Goal: Find specific page/section: Find specific page/section

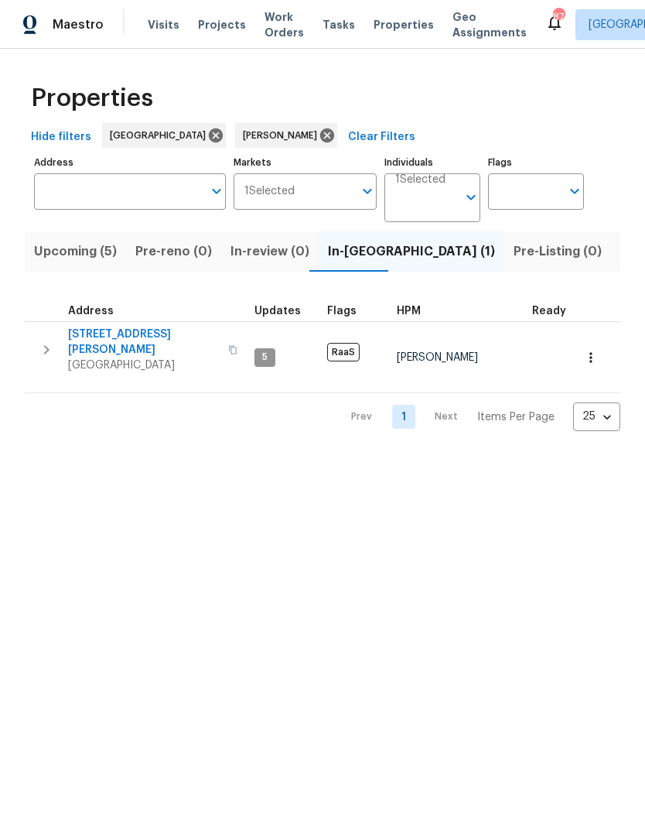
click at [272, 25] on span "Work Orders" at bounding box center [284, 24] width 39 height 31
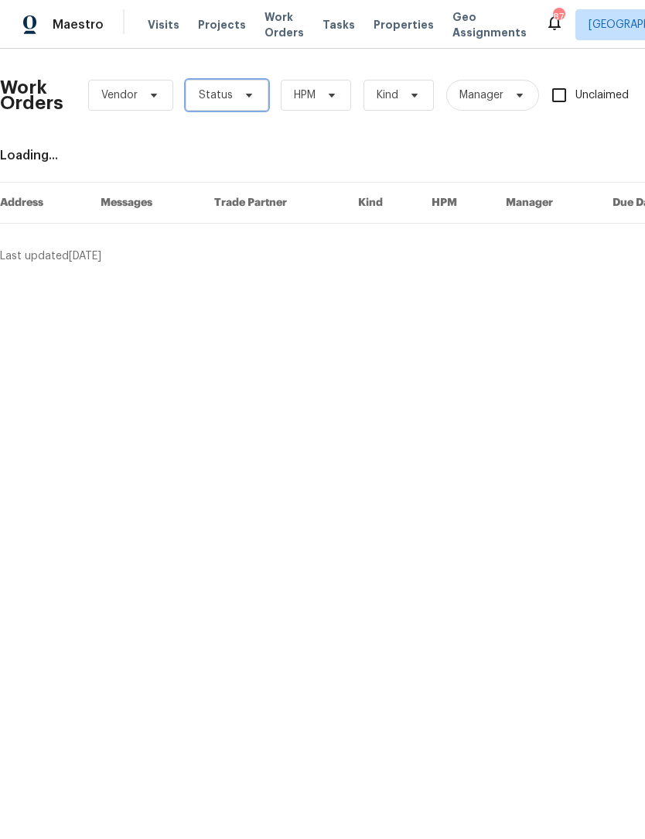
click at [251, 97] on icon at bounding box center [249, 95] width 12 height 12
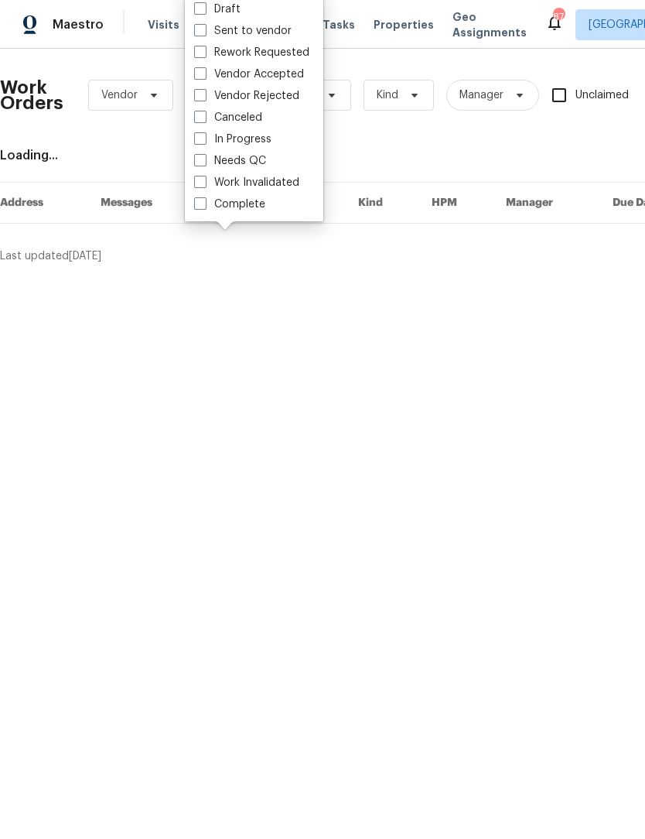
click at [201, 160] on span at bounding box center [200, 160] width 12 height 12
click at [201, 160] on input "Needs QC" at bounding box center [199, 158] width 10 height 10
checkbox input "true"
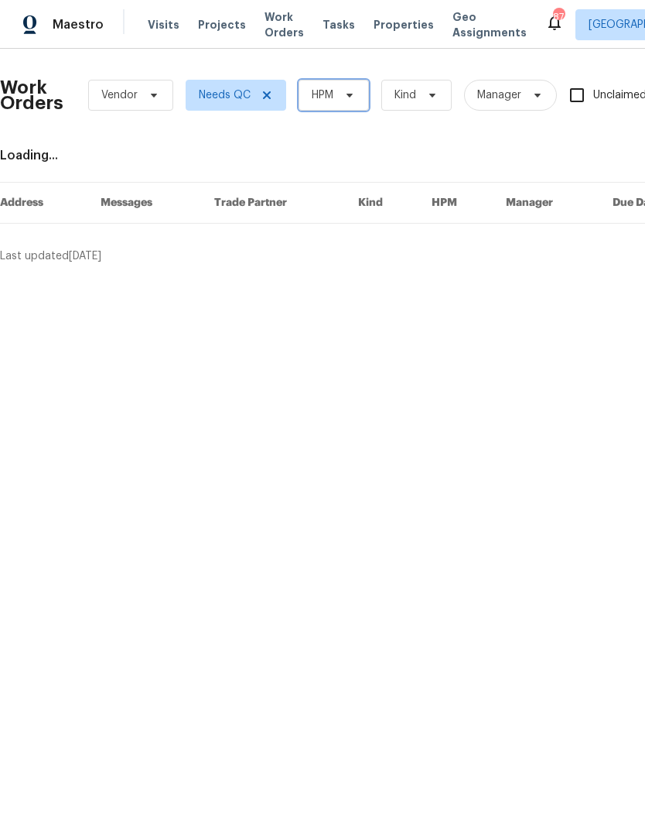
click at [357, 92] on span "HPM" at bounding box center [334, 95] width 70 height 31
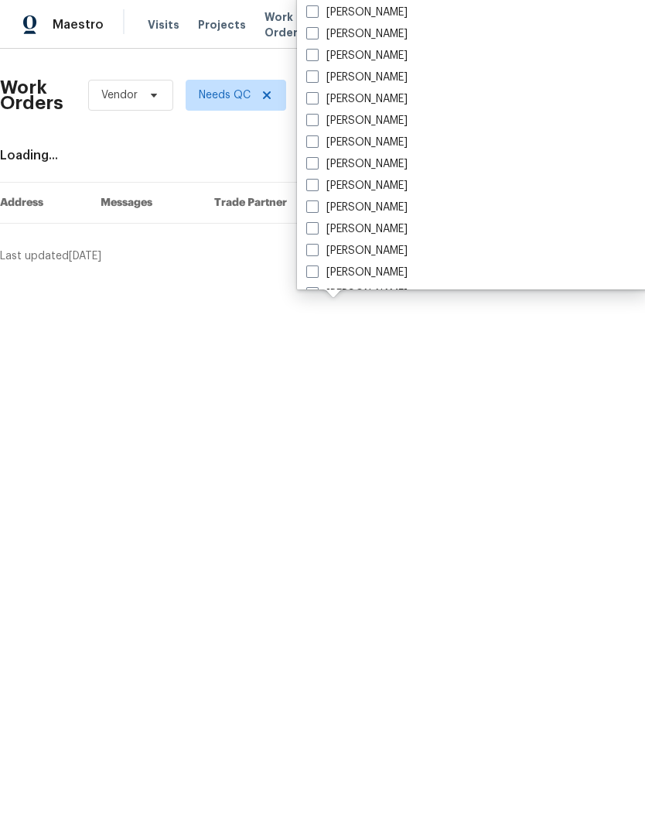
scroll to position [1067, 0]
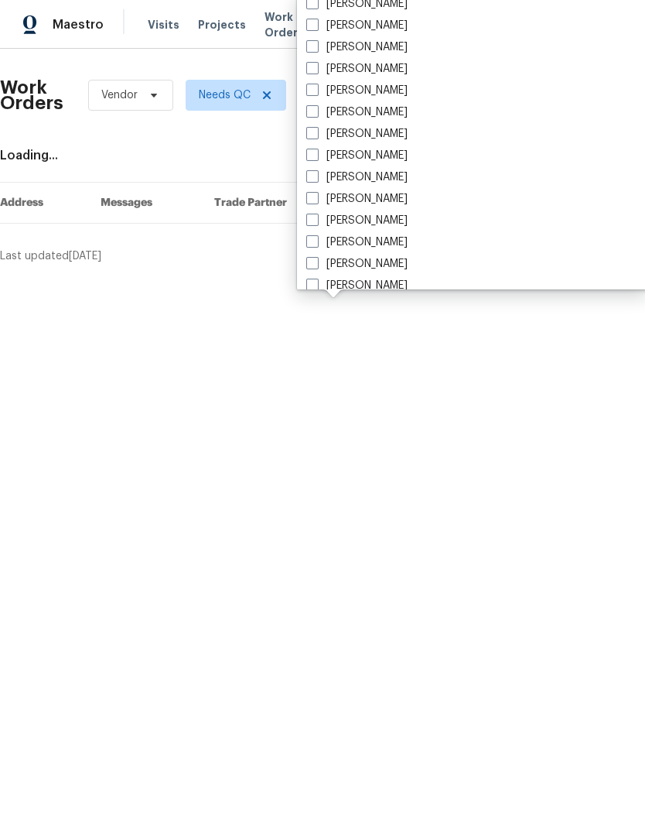
click at [313, 69] on span at bounding box center [312, 68] width 12 height 12
click at [313, 69] on input "[PERSON_NAME]" at bounding box center [311, 66] width 10 height 10
checkbox input "true"
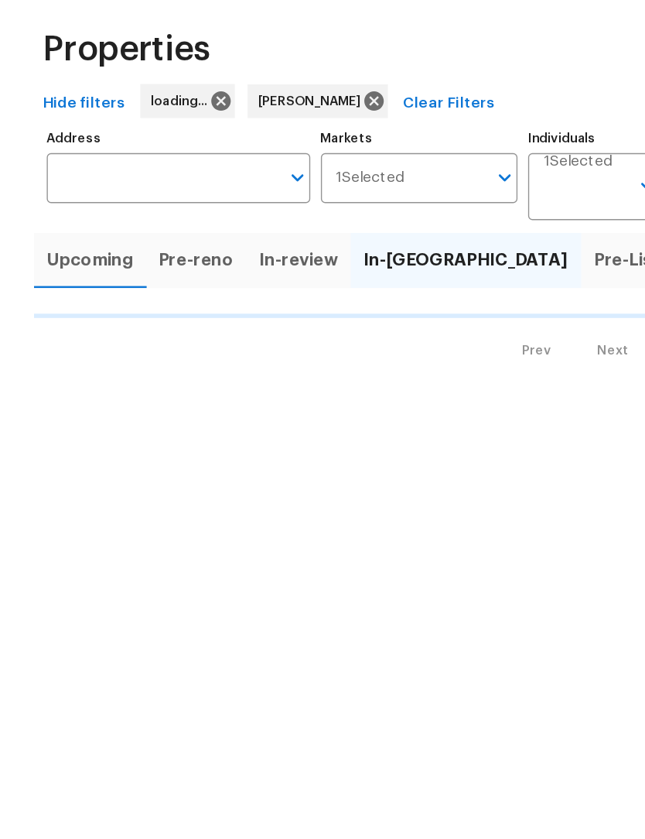
scroll to position [62, 0]
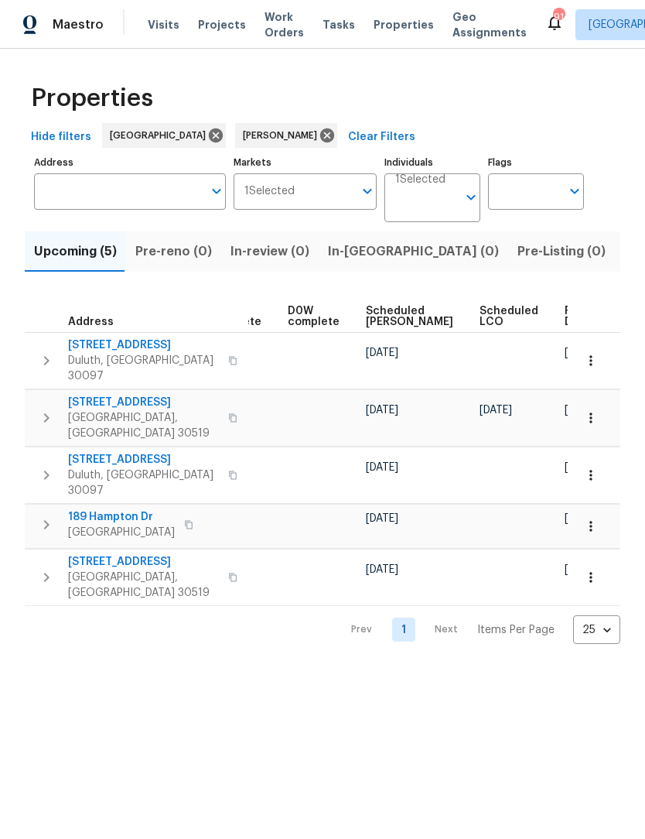
scroll to position [0, 388]
click at [624, 260] on span "Listed (8)" at bounding box center [653, 252] width 59 height 22
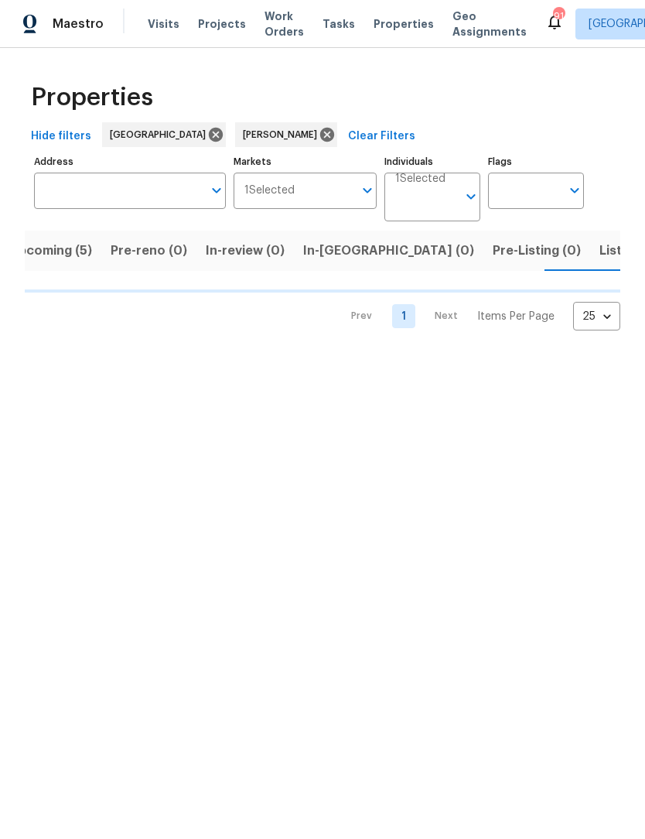
scroll to position [0, 26]
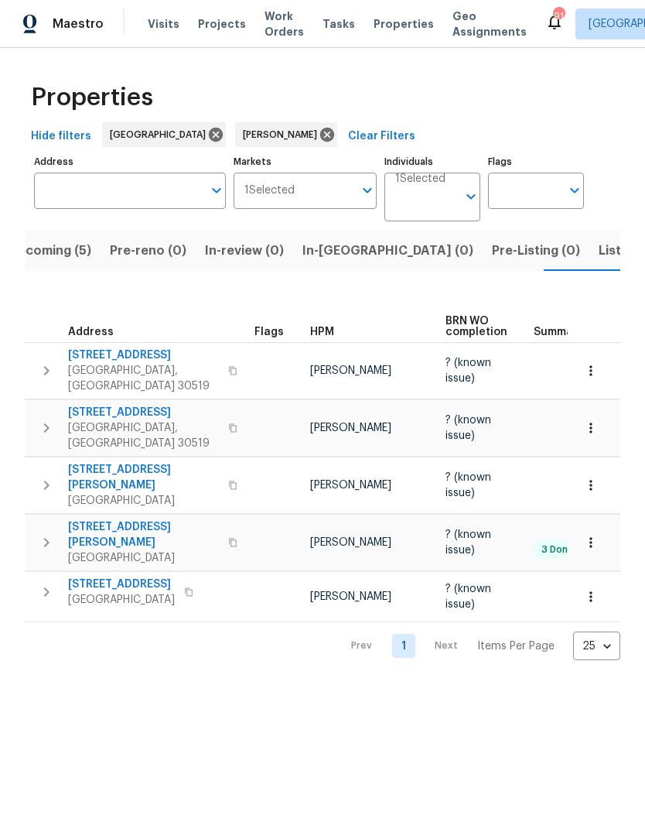
click at [91, 355] on span "[STREET_ADDRESS]" at bounding box center [143, 355] width 151 height 15
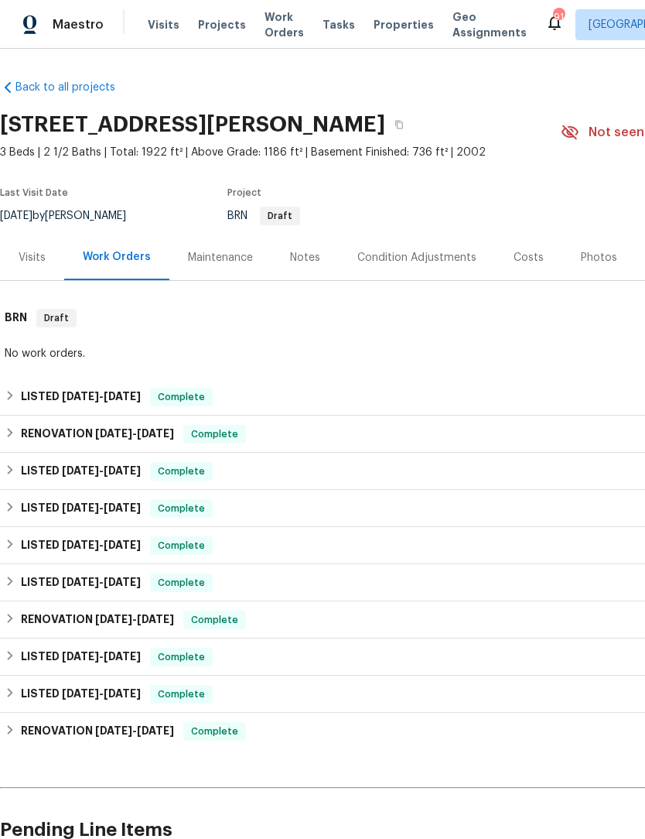
click at [311, 258] on div "Notes" at bounding box center [305, 257] width 30 height 15
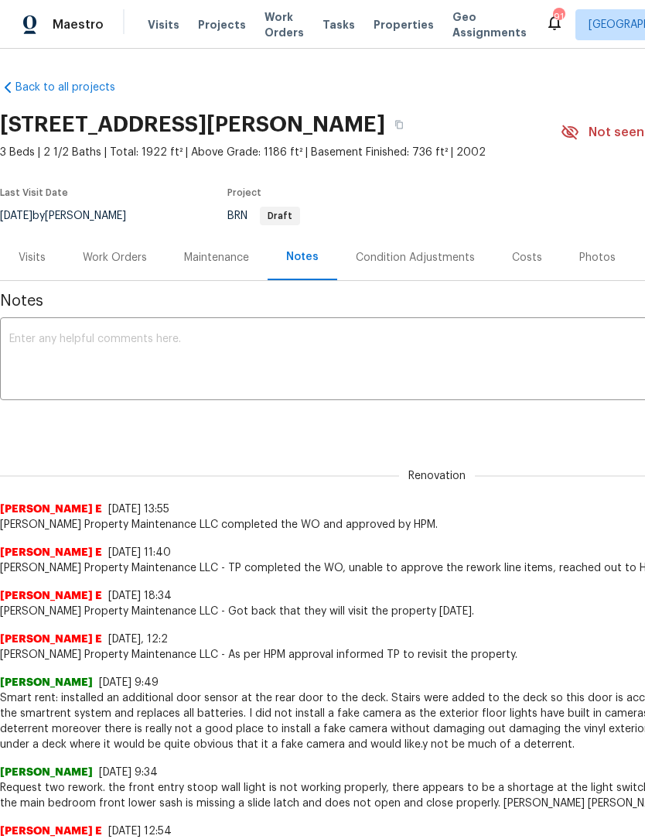
click at [418, 250] on div "Condition Adjustments" at bounding box center [415, 257] width 119 height 15
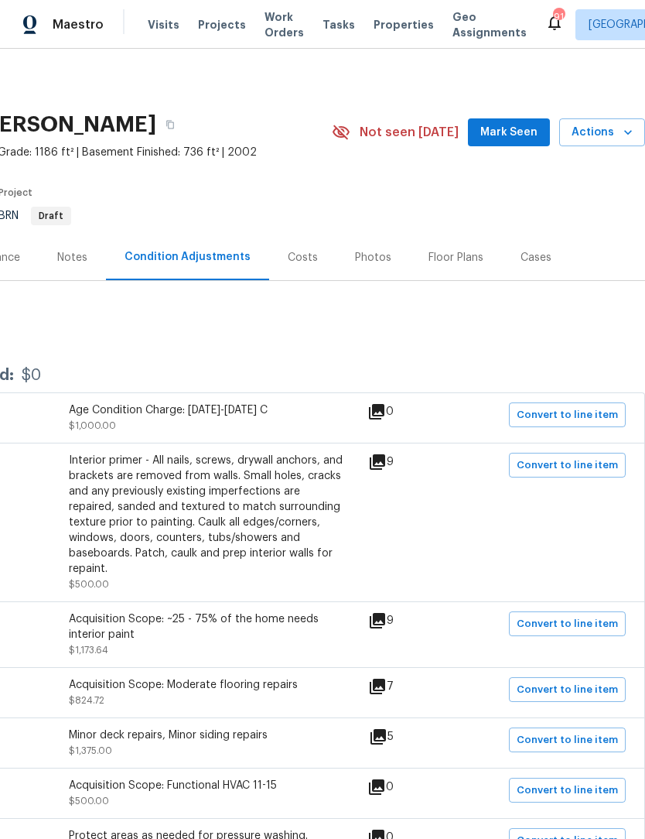
scroll to position [0, 229]
click at [511, 135] on span "Mark Seen" at bounding box center [508, 132] width 57 height 19
